Goal: Information Seeking & Learning: Understand process/instructions

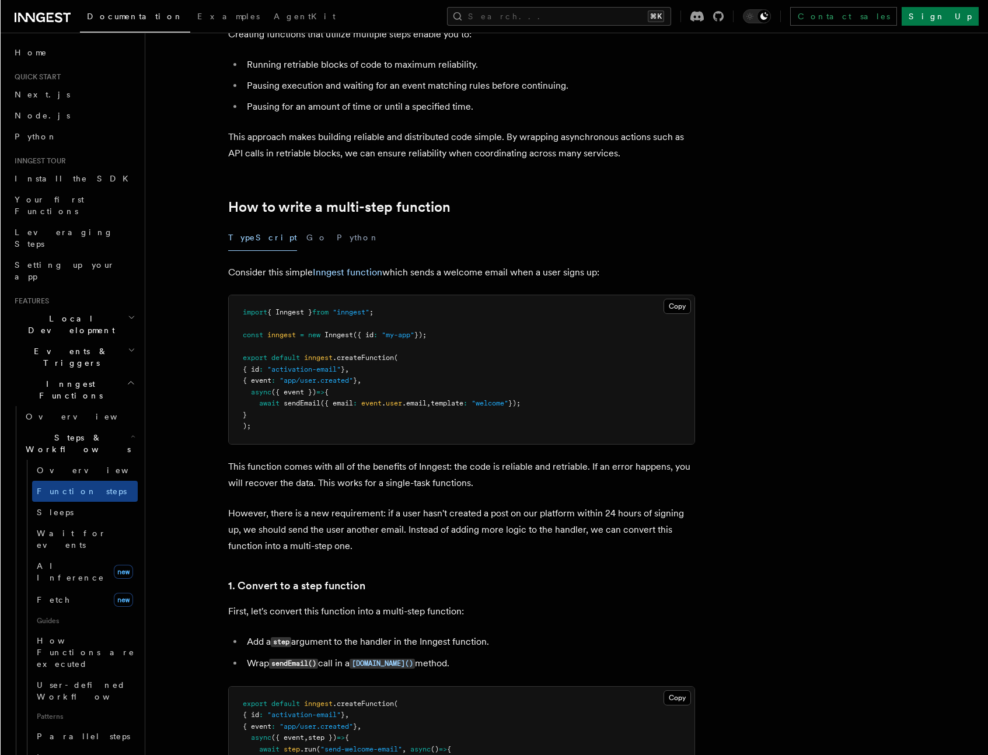
scroll to position [393, 0]
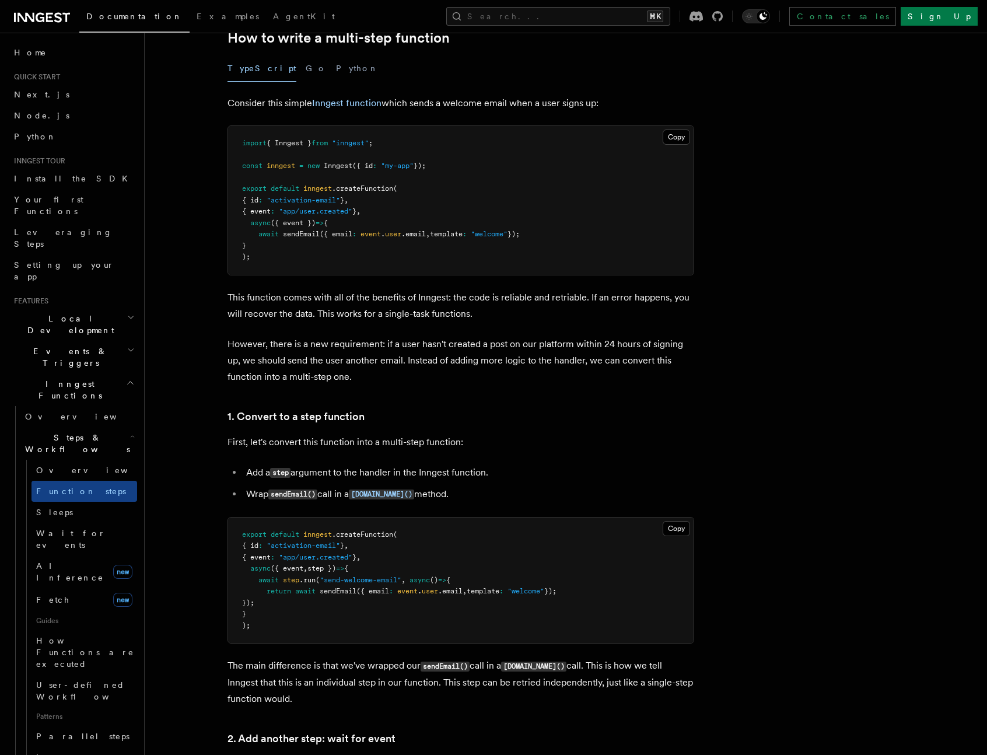
drag, startPoint x: 525, startPoint y: 252, endPoint x: 496, endPoint y: 245, distance: 29.4
click at [526, 253] on pre "import { Inngest } from "inngest" ; const inngest = new Inngest ({ id : "my-app…" at bounding box center [462, 200] width 466 height 149
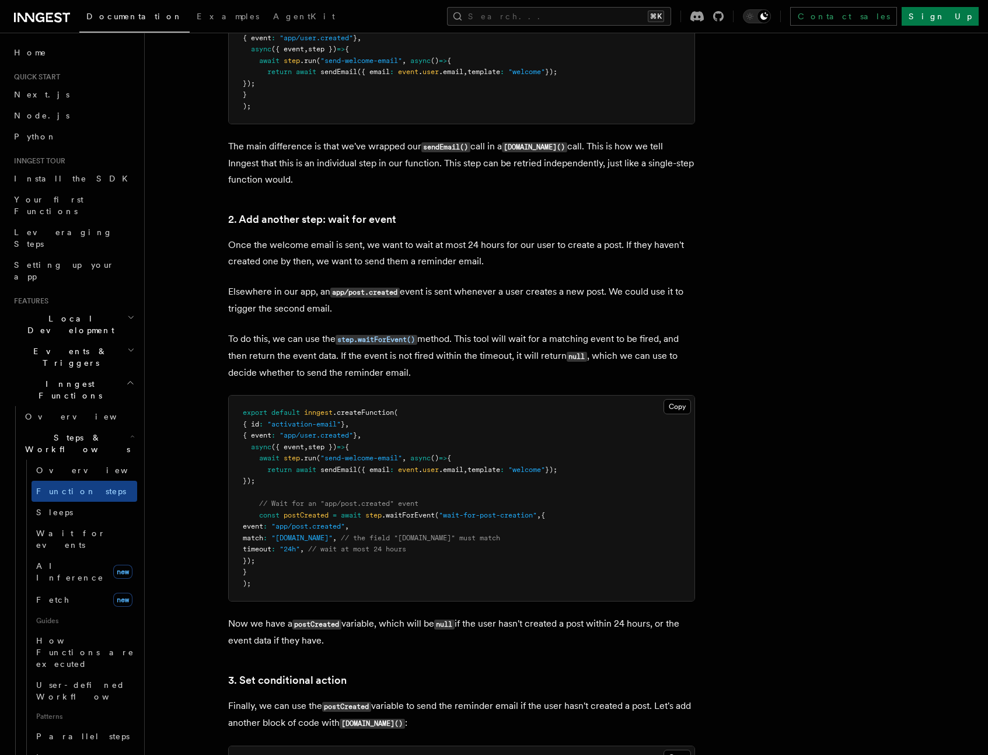
scroll to position [912, 0]
drag, startPoint x: 371, startPoint y: 514, endPoint x: 475, endPoint y: 516, distance: 103.9
click at [473, 516] on span "const postCreated = await step .waitForEvent ( "wait-for-post-creation" , {" at bounding box center [394, 514] width 302 height 8
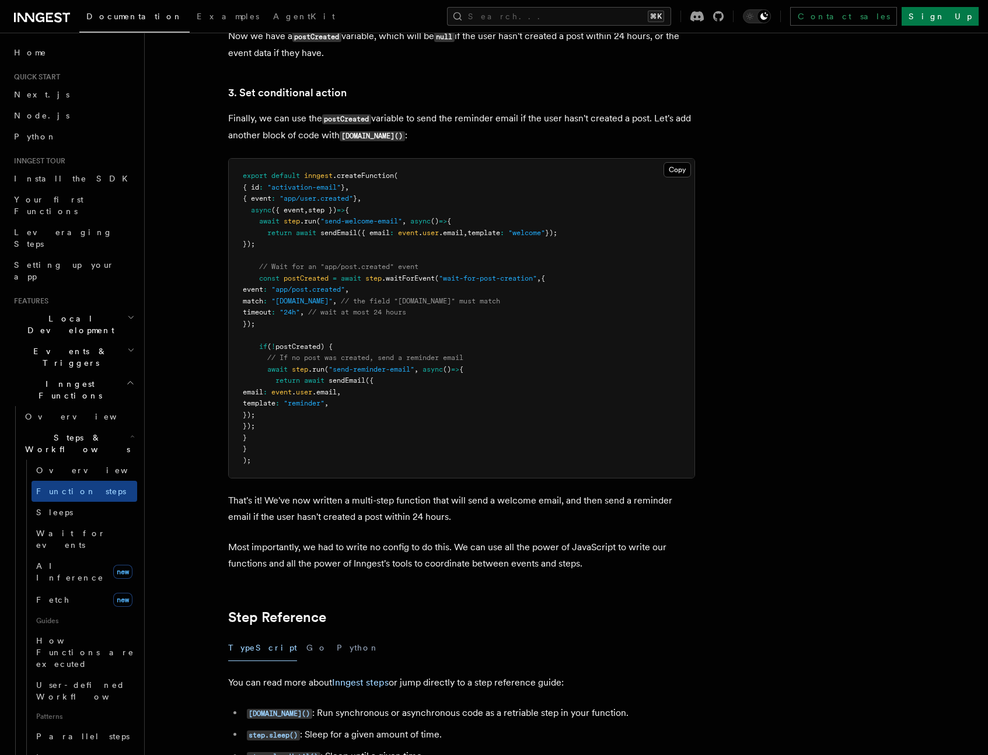
scroll to position [1502, 0]
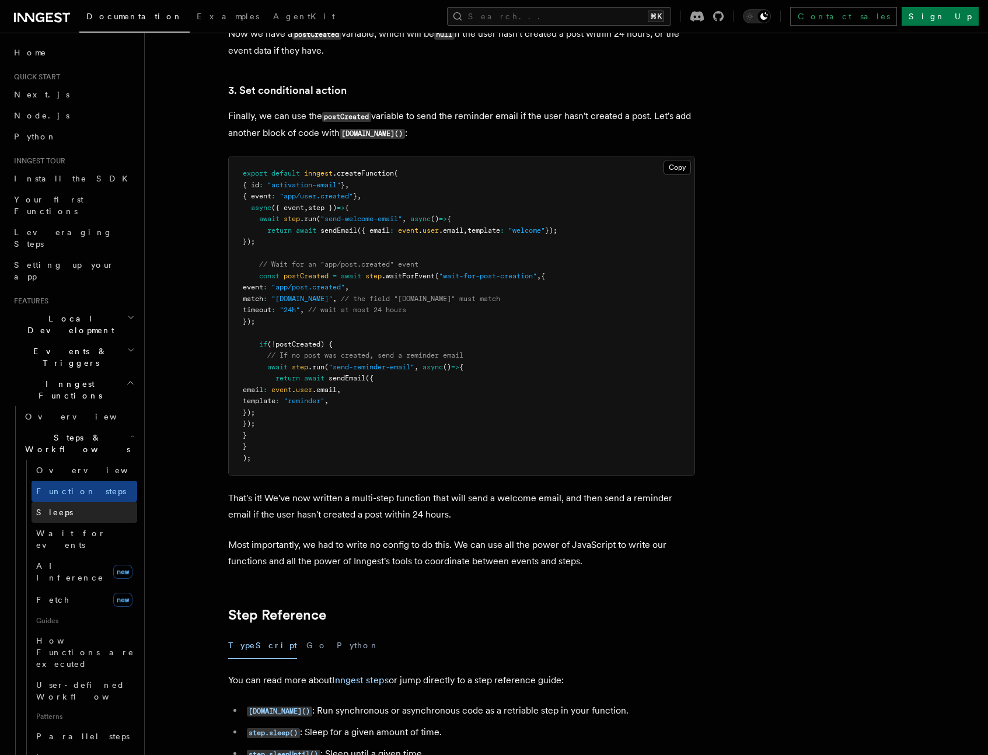
click at [62, 502] on link "Sleeps" at bounding box center [85, 512] width 106 height 21
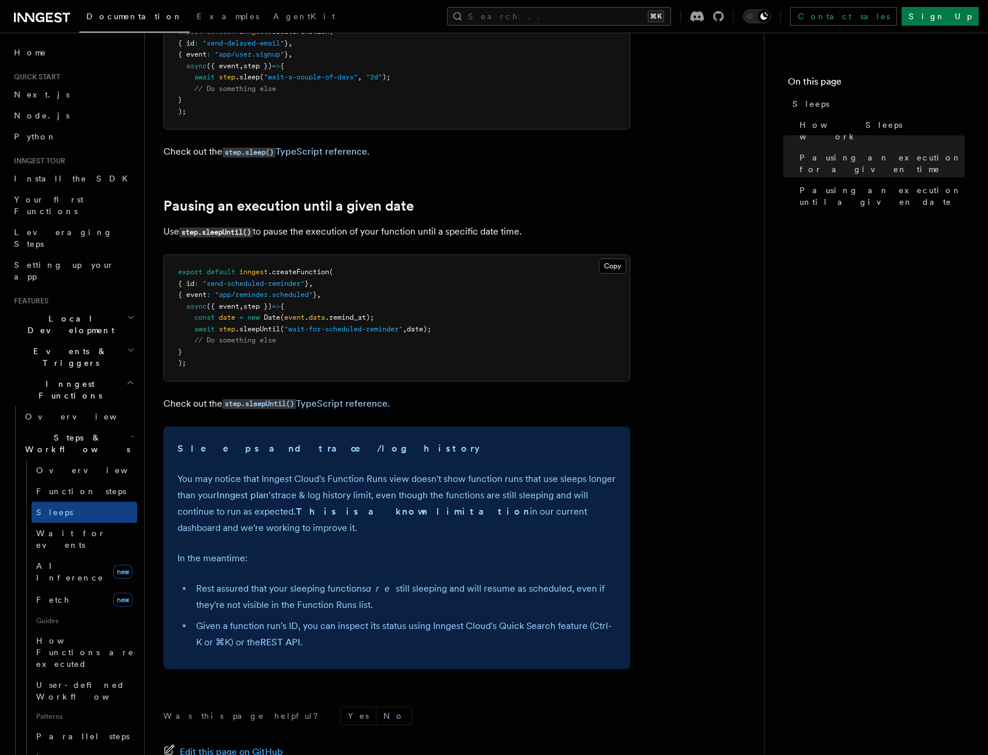
scroll to position [515, 0]
click at [80, 529] on span "Wait for events" at bounding box center [70, 539] width 69 height 21
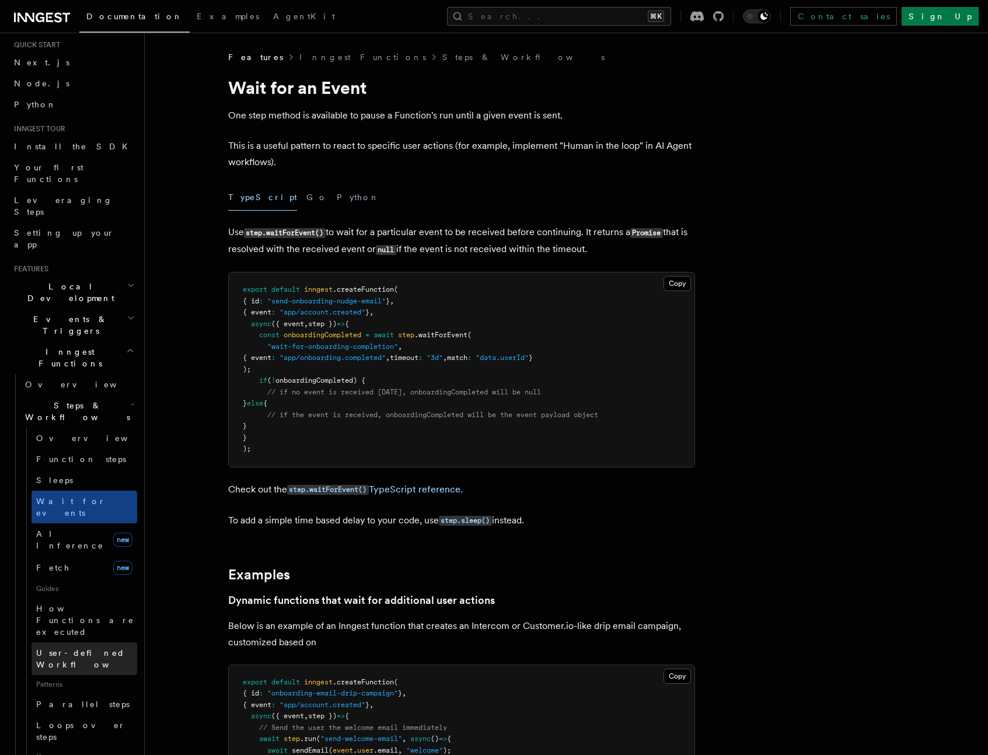
scroll to position [33, 0]
click at [46, 18] on icon at bounding box center [49, 17] width 7 height 9
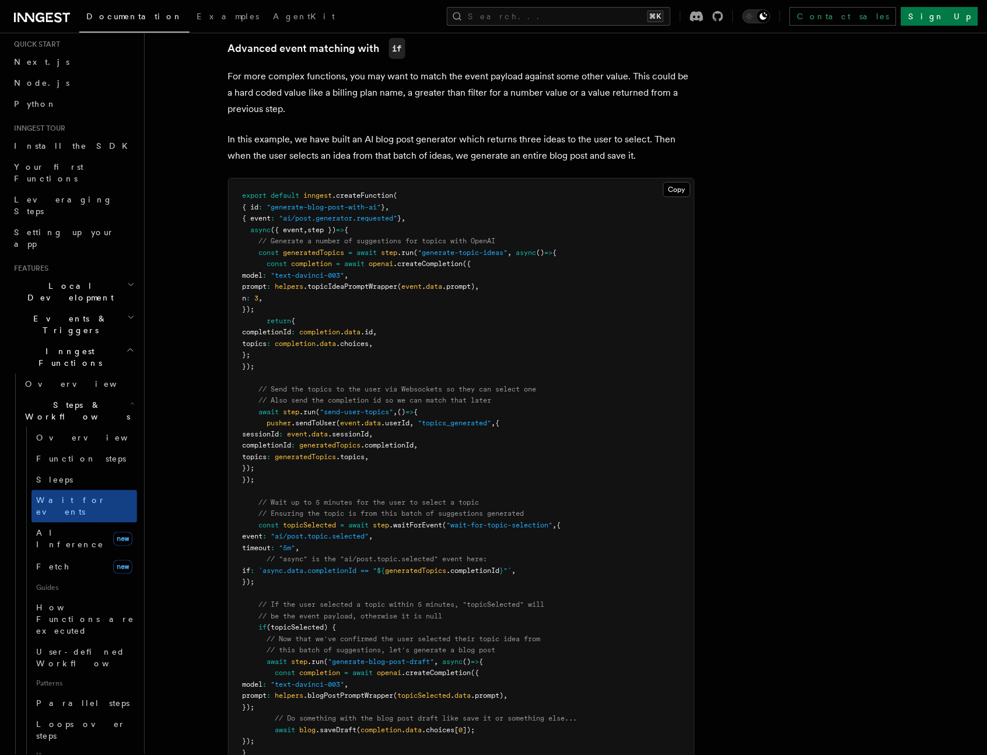
scroll to position [1103, 0]
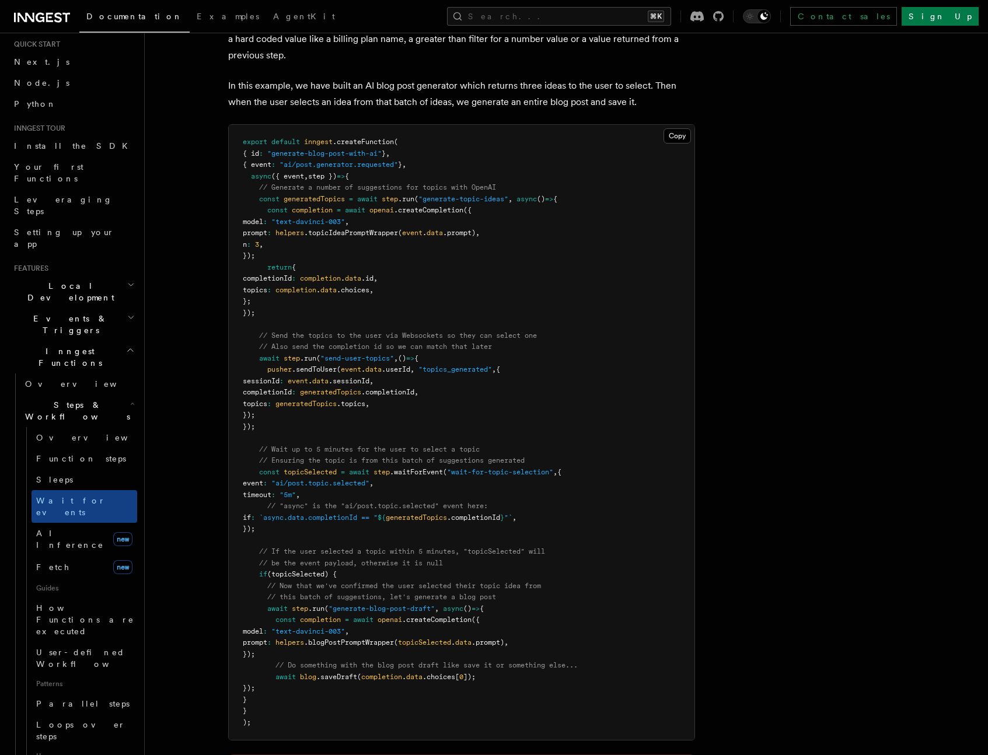
click at [526, 356] on pre "export default inngest .createFunction ( { id : "generate-blog-post-with-ai" } …" at bounding box center [462, 432] width 466 height 615
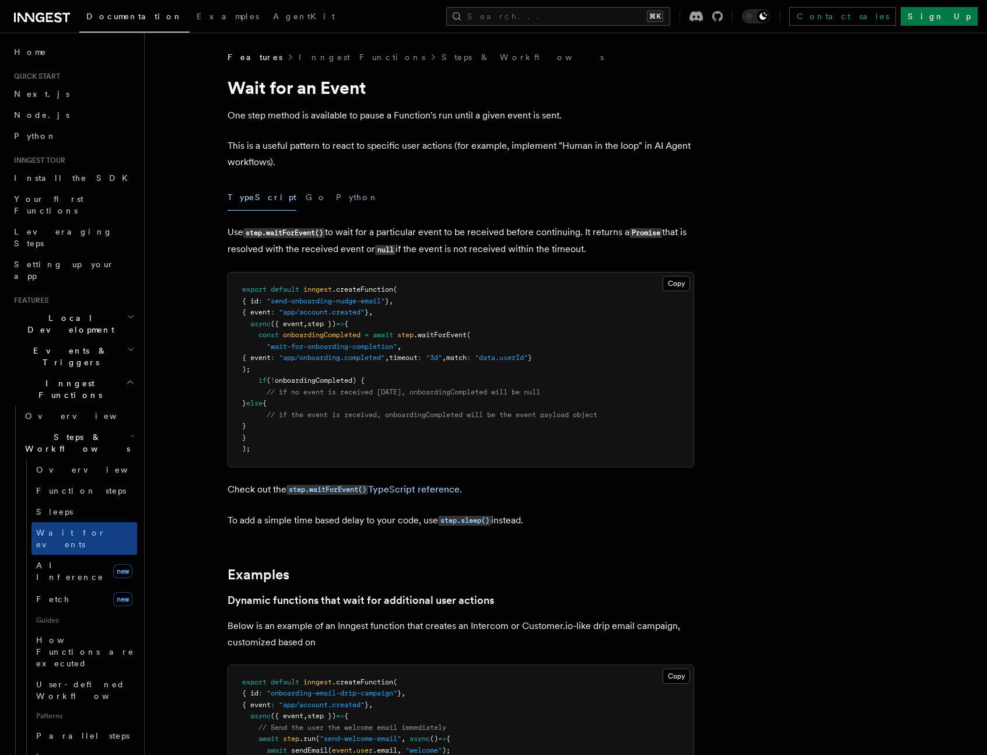
scroll to position [0, 0]
